Goal: Task Accomplishment & Management: Use online tool/utility

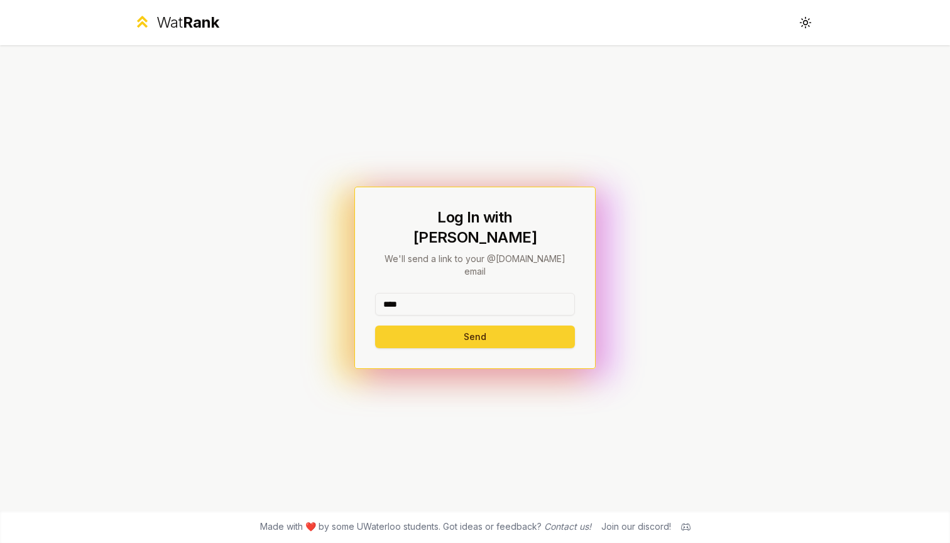
type input "****"
click at [516, 325] on button "Send" at bounding box center [475, 336] width 200 height 23
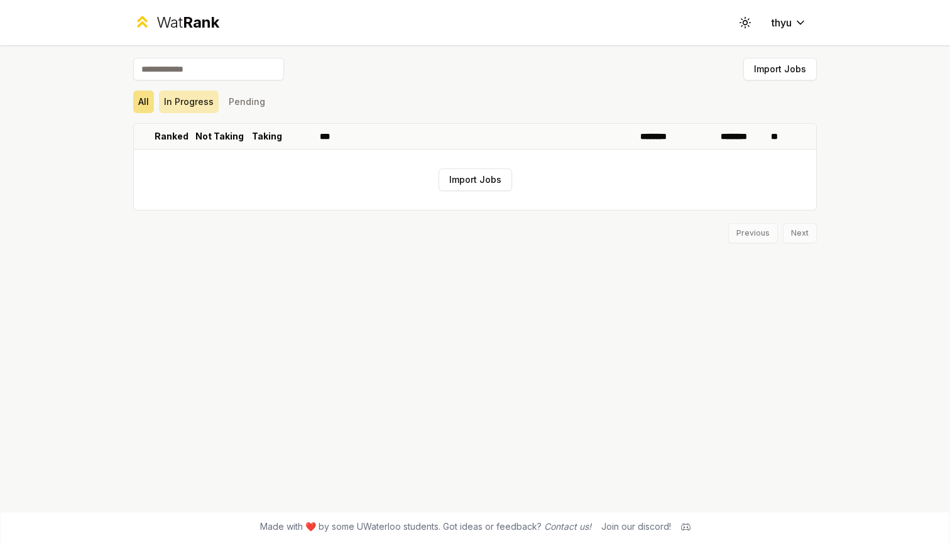
click at [187, 111] on button "In Progress" at bounding box center [189, 101] width 60 height 23
click at [253, 106] on button "Pending" at bounding box center [247, 101] width 46 height 23
click at [761, 66] on button "Import Jobs" at bounding box center [779, 69] width 73 height 23
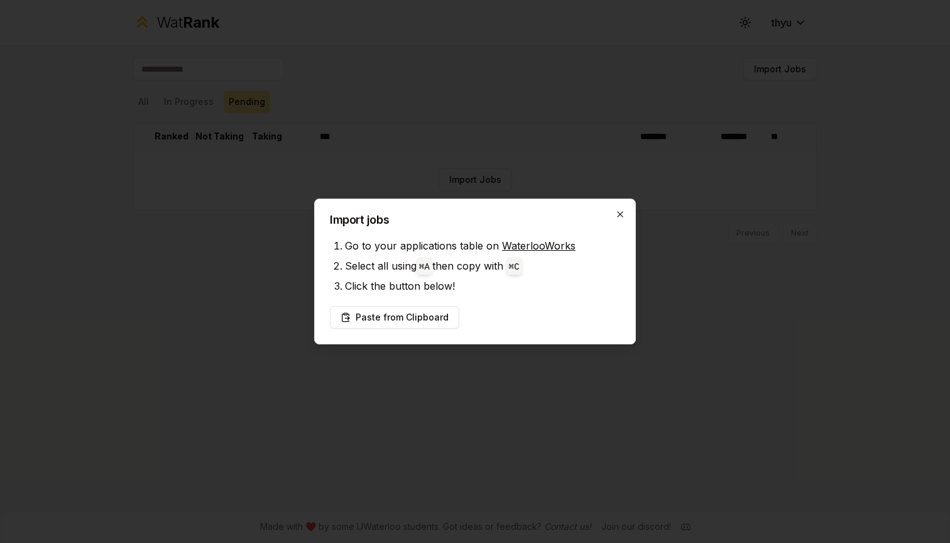
click at [620, 209] on icon "button" at bounding box center [620, 214] width 10 height 10
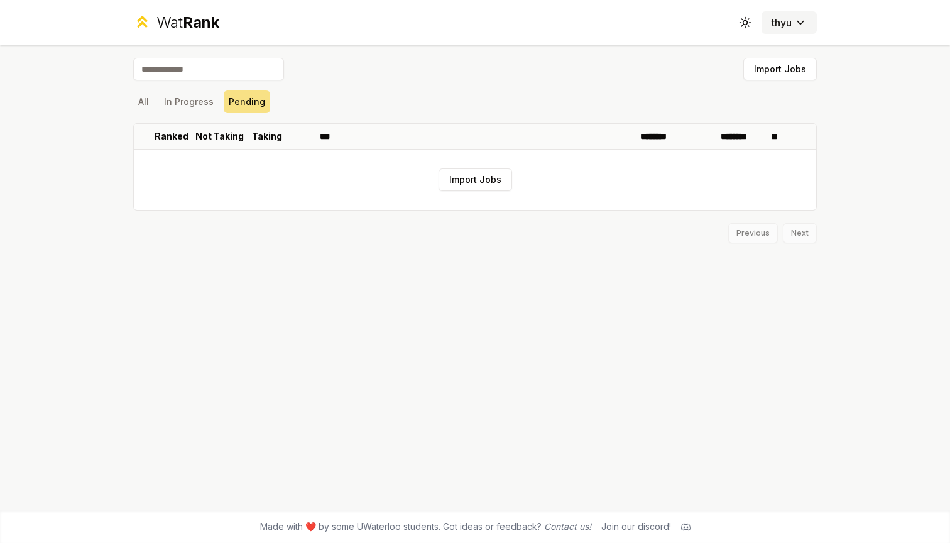
click at [786, 24] on html "Wat Rank Toggle theme thyu Import Jobs All In Progress Pending Ranked Not Takin…" at bounding box center [475, 271] width 950 height 543
click at [470, 176] on button "Import Jobs" at bounding box center [474, 179] width 73 height 23
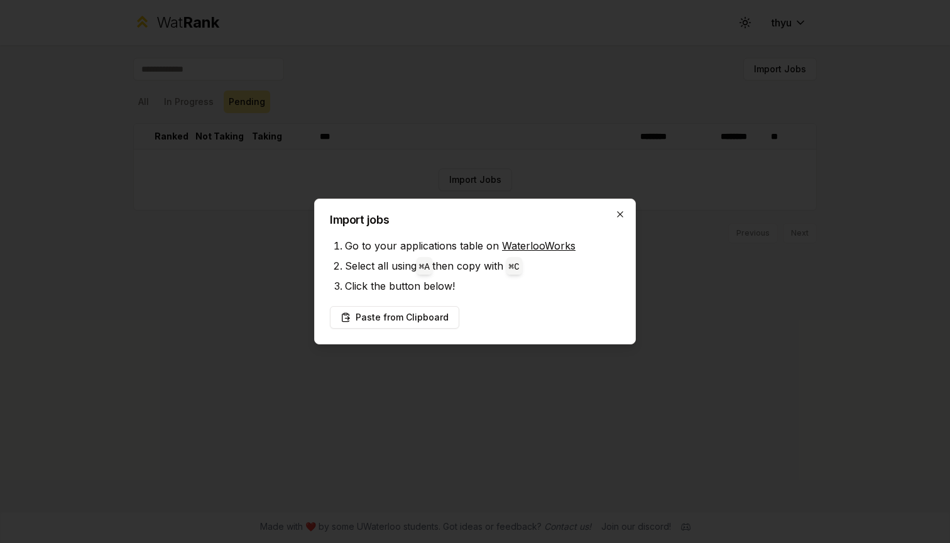
click at [616, 215] on icon "button" at bounding box center [620, 214] width 10 height 10
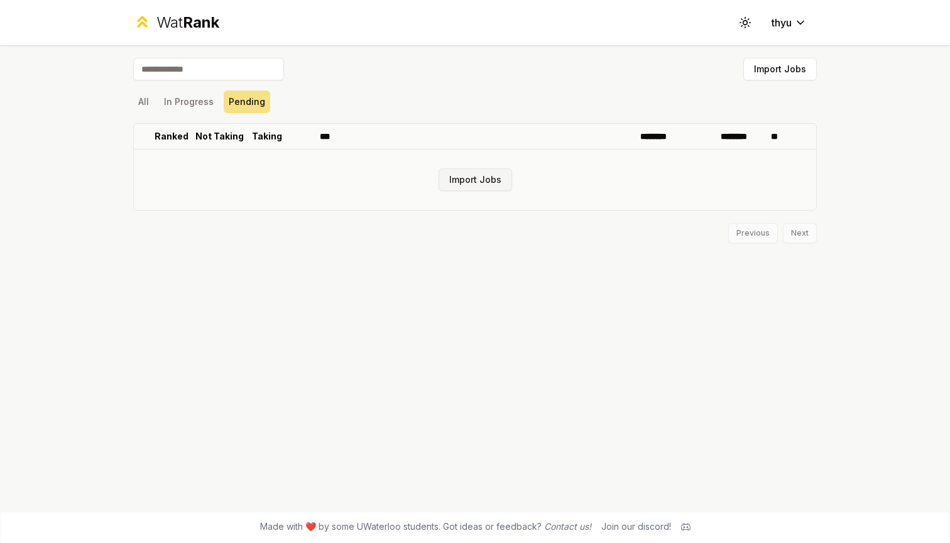
click at [483, 180] on button "Import Jobs" at bounding box center [474, 179] width 73 height 23
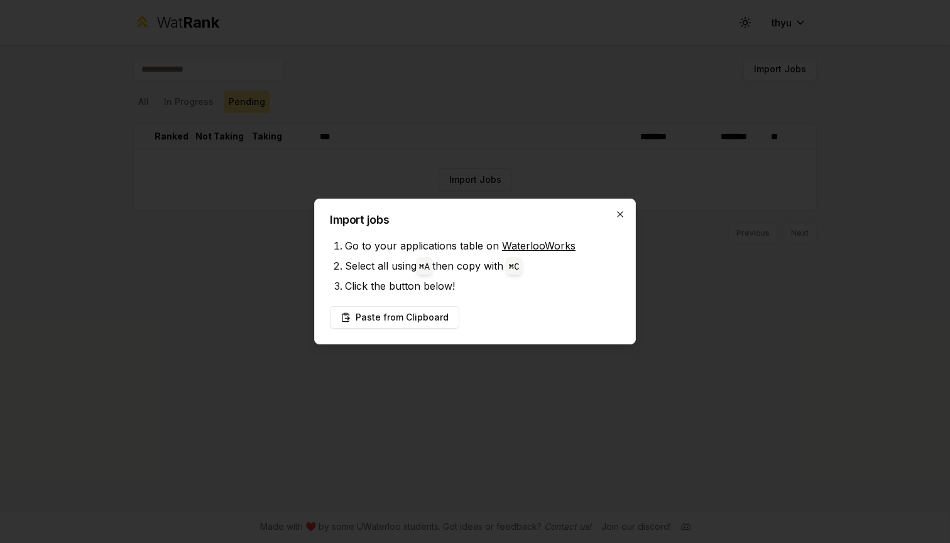
click at [620, 212] on icon "button" at bounding box center [620, 214] width 10 height 10
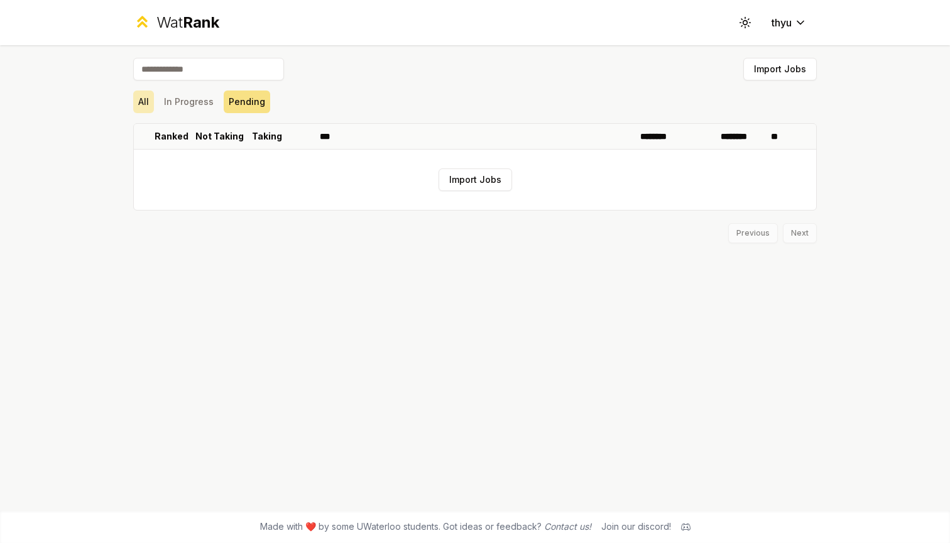
click at [136, 92] on button "All" at bounding box center [143, 101] width 21 height 23
click at [184, 32] on div "Wat Rank" at bounding box center [187, 23] width 63 height 20
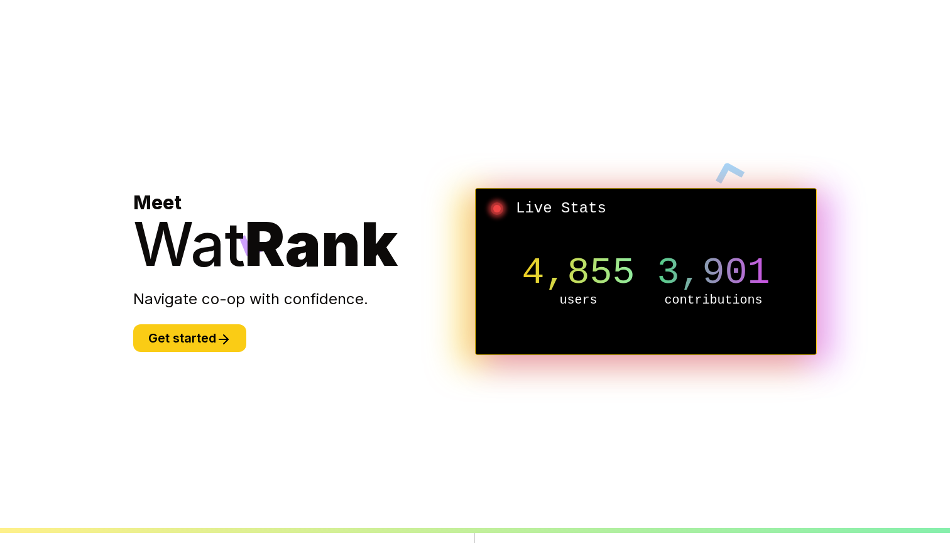
click at [878, 1] on body "Meet Wat Rank Navigate co-op with confidence. Get started Live Stats 4,855 user…" at bounding box center [475, 513] width 950 height 1026
